Goal: Transaction & Acquisition: Purchase product/service

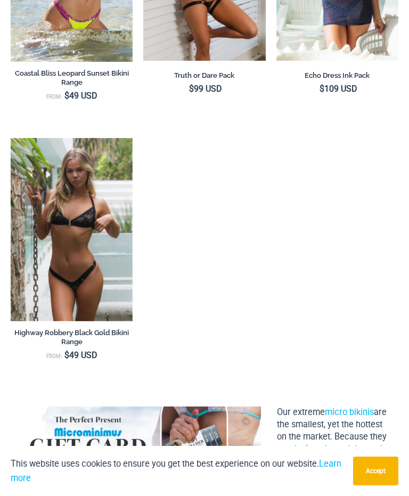
scroll to position [1067, 0]
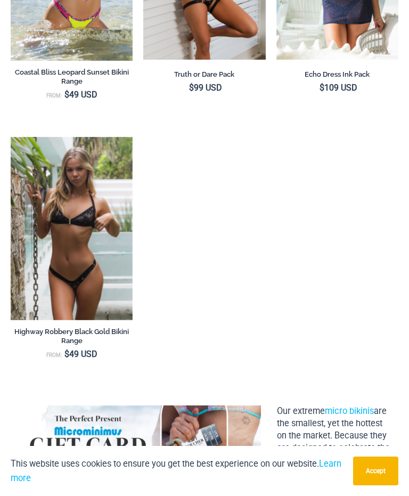
click at [11, 137] on img at bounding box center [11, 137] width 0 height 0
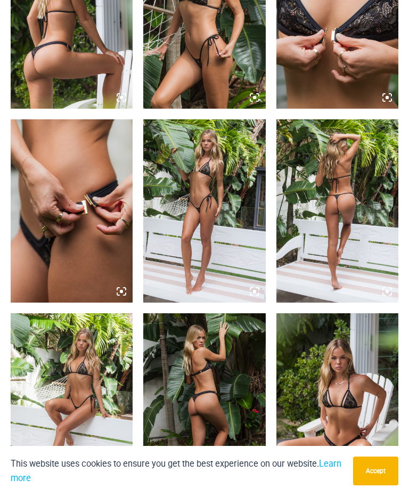
scroll to position [939, 0]
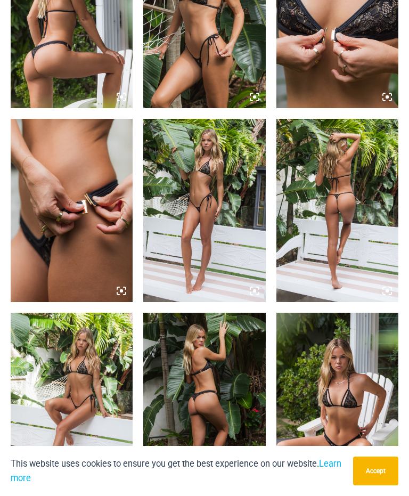
click at [207, 189] on img at bounding box center [204, 210] width 122 height 183
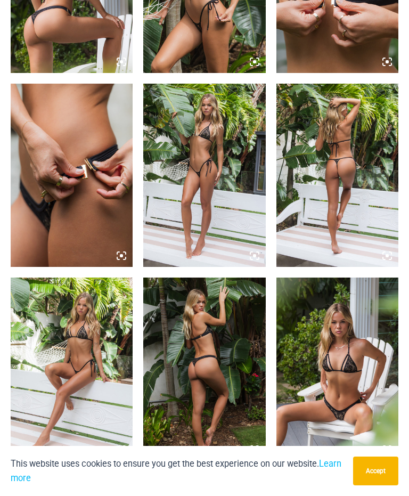
scroll to position [974, 0]
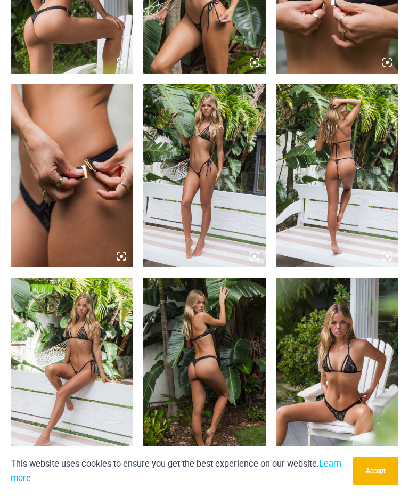
click at [347, 344] on img at bounding box center [338, 369] width 122 height 183
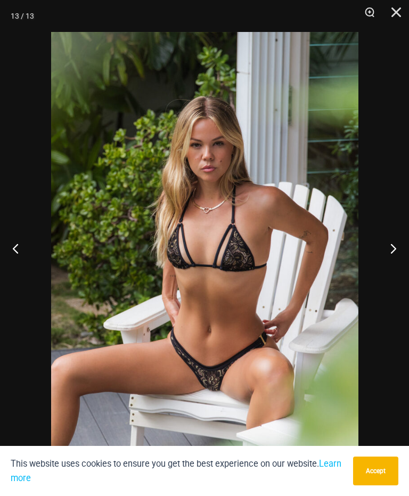
click at [398, 18] on button "Close" at bounding box center [393, 16] width 27 height 32
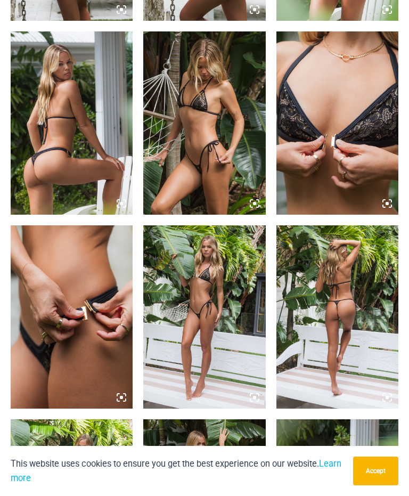
scroll to position [835, 0]
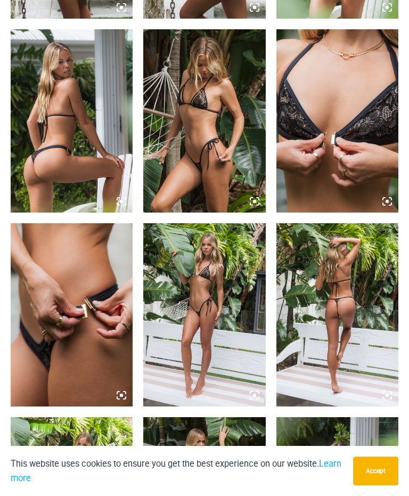
click at [76, 122] on img at bounding box center [72, 120] width 122 height 183
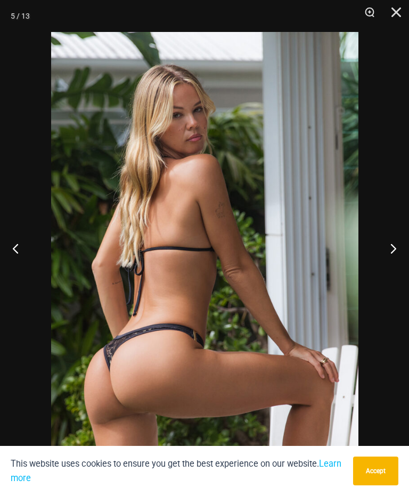
click at [396, 17] on button "Close" at bounding box center [393, 16] width 27 height 32
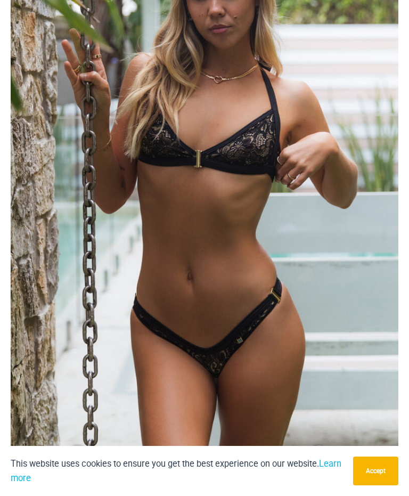
scroll to position [142, 0]
